Goal: Information Seeking & Learning: Learn about a topic

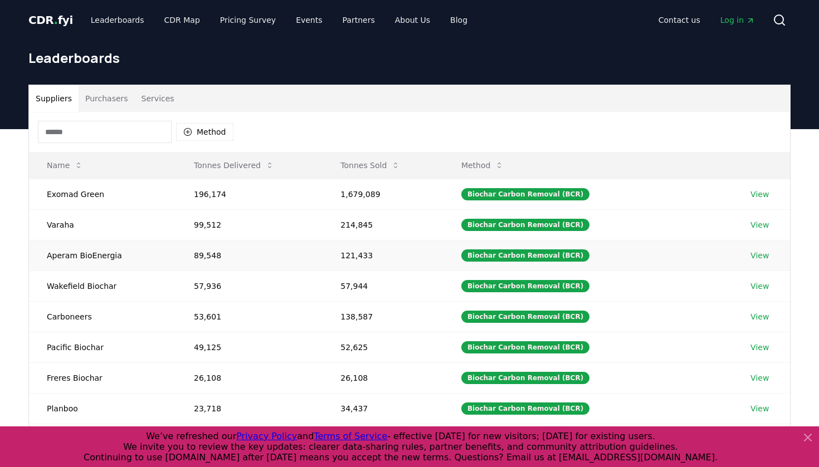
click at [753, 256] on link "View" at bounding box center [759, 255] width 18 height 11
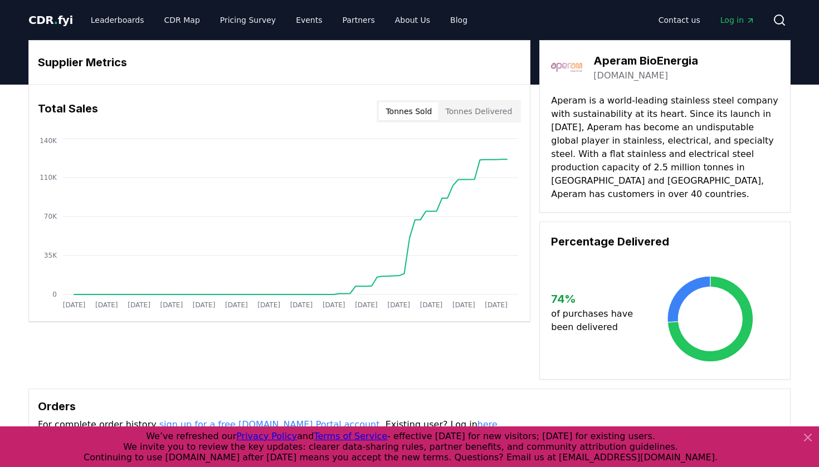
click at [668, 79] on link "aperambioenergia.com" at bounding box center [630, 75] width 75 height 13
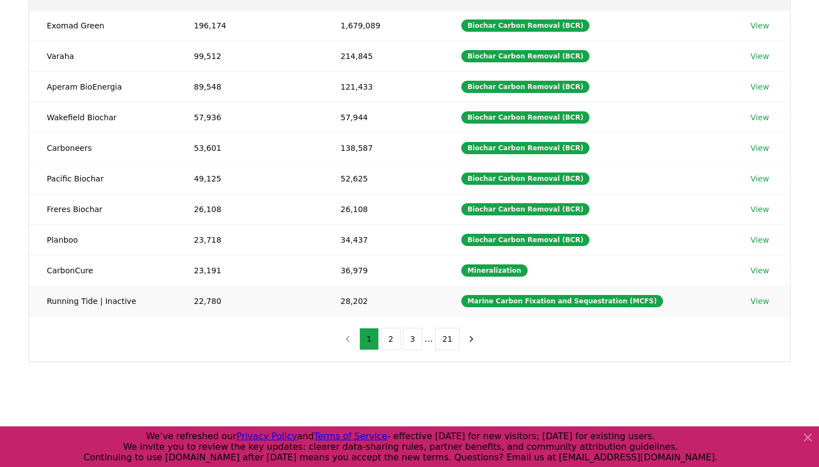
scroll to position [171, 0]
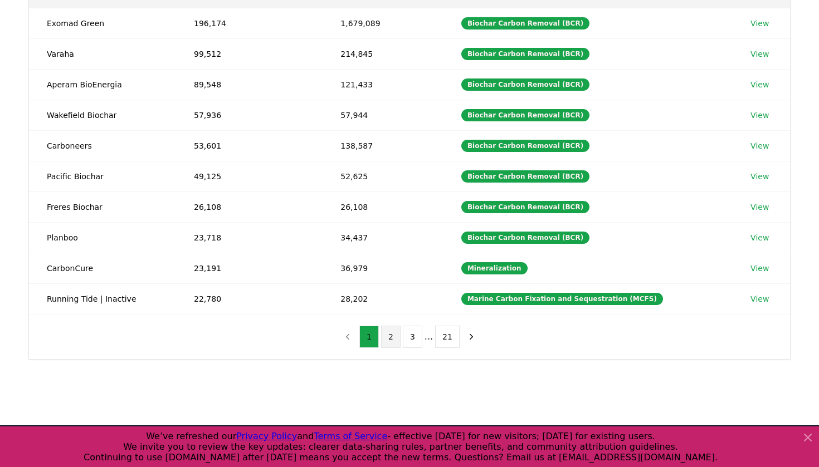
click at [393, 338] on button "2" at bounding box center [390, 337] width 19 height 22
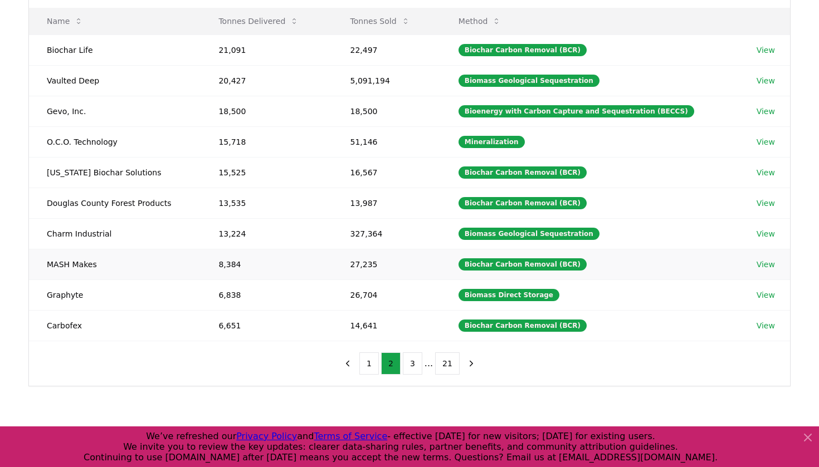
scroll to position [151, 0]
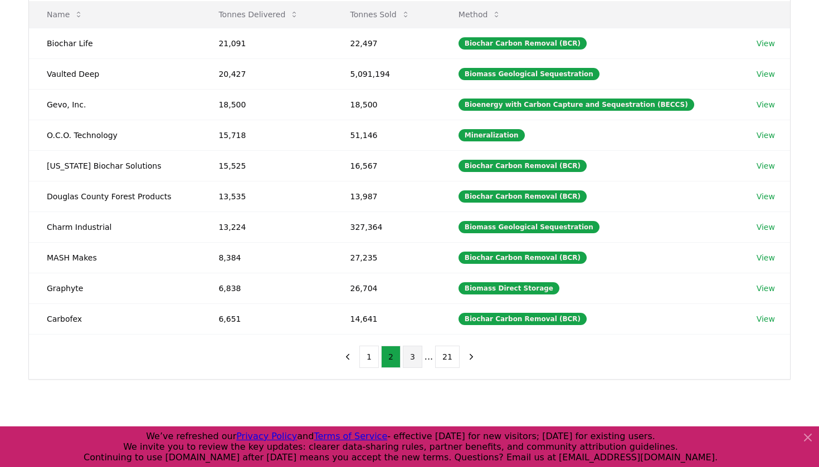
click at [415, 356] on button "3" at bounding box center [412, 357] width 19 height 22
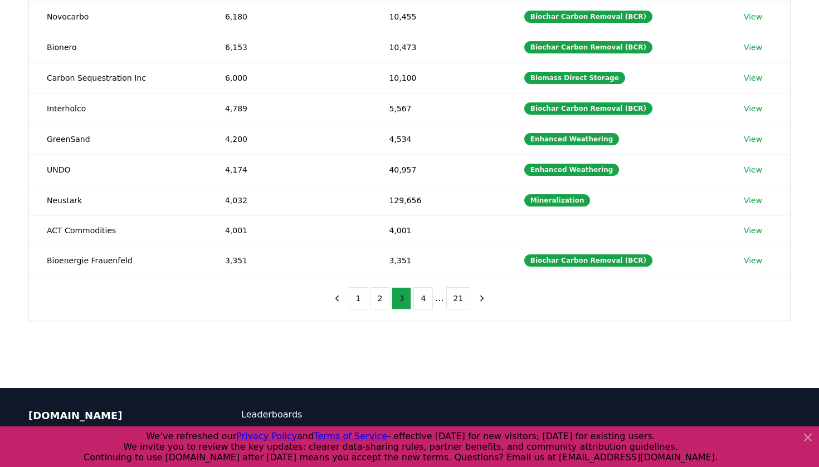
scroll to position [209, 0]
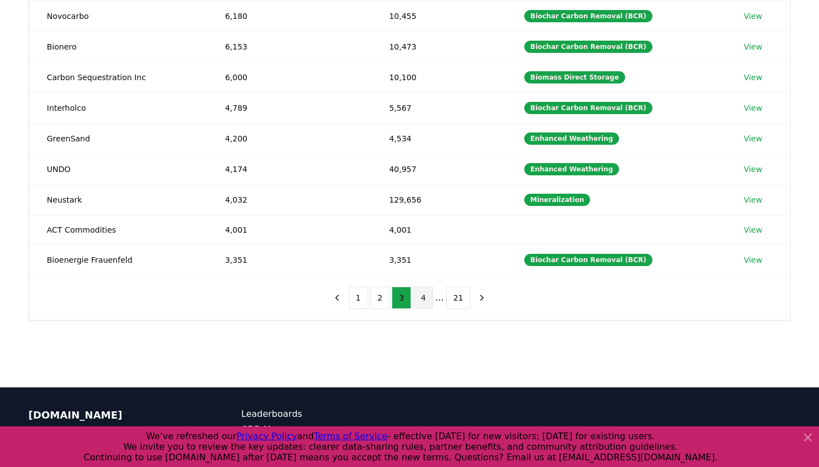
click at [415, 296] on button "4" at bounding box center [422, 298] width 19 height 22
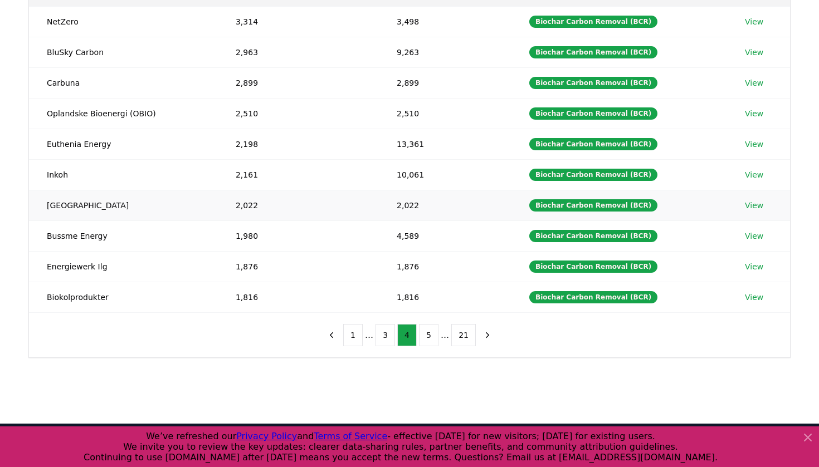
scroll to position [189, 0]
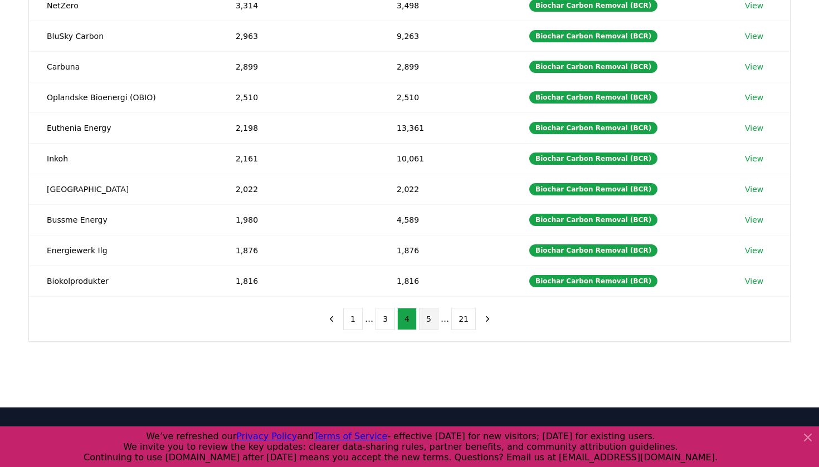
click at [435, 319] on button "5" at bounding box center [428, 319] width 19 height 22
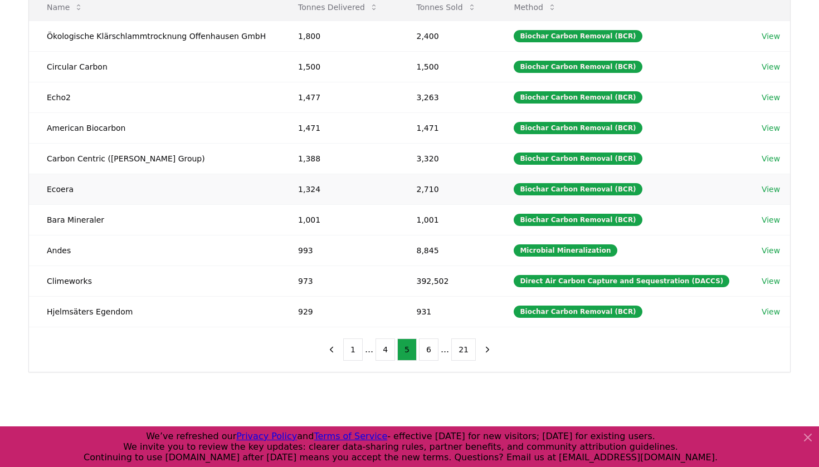
scroll to position [162, 0]
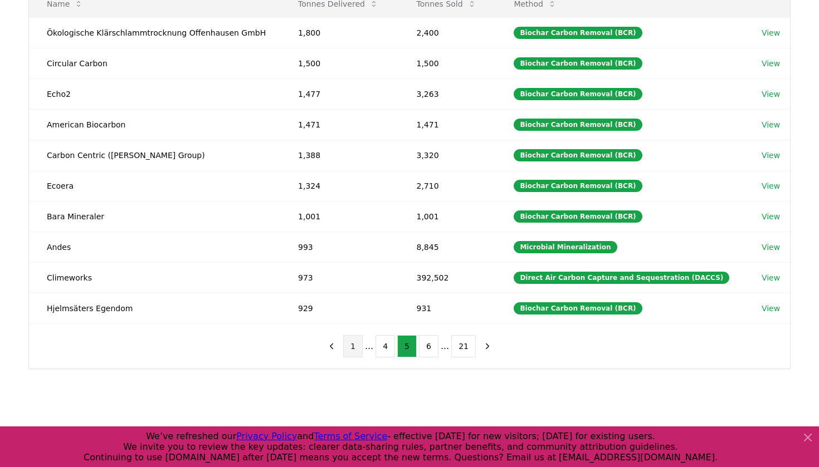
click at [361, 346] on button "1" at bounding box center [352, 346] width 19 height 22
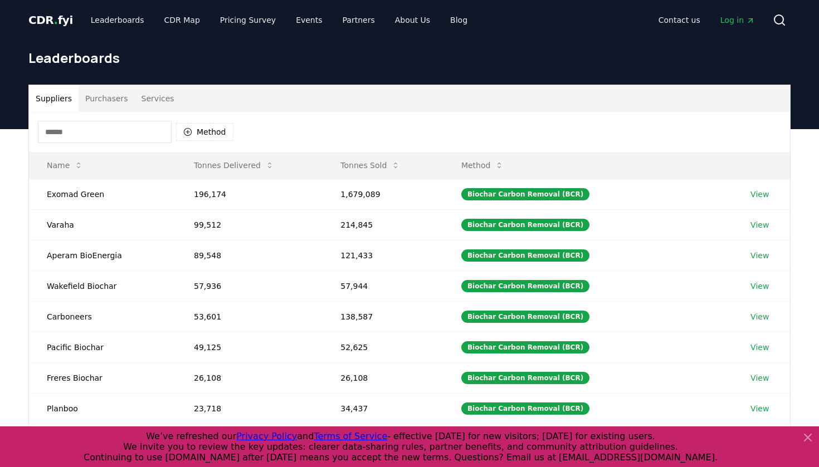
scroll to position [0, 0]
click at [65, 1] on div "CDR . fyi Leaderboards CDR Map Pricing Survey Events Partners About Us Blog Con…" at bounding box center [409, 20] width 762 height 40
click at [759, 197] on link "View" at bounding box center [759, 194] width 18 height 11
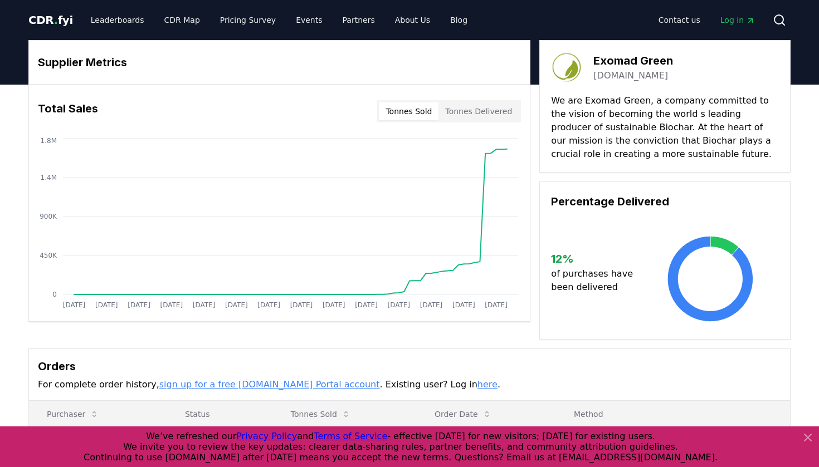
click at [654, 76] on link "exomadgreen.com" at bounding box center [630, 75] width 75 height 13
